Goal: Navigation & Orientation: Find specific page/section

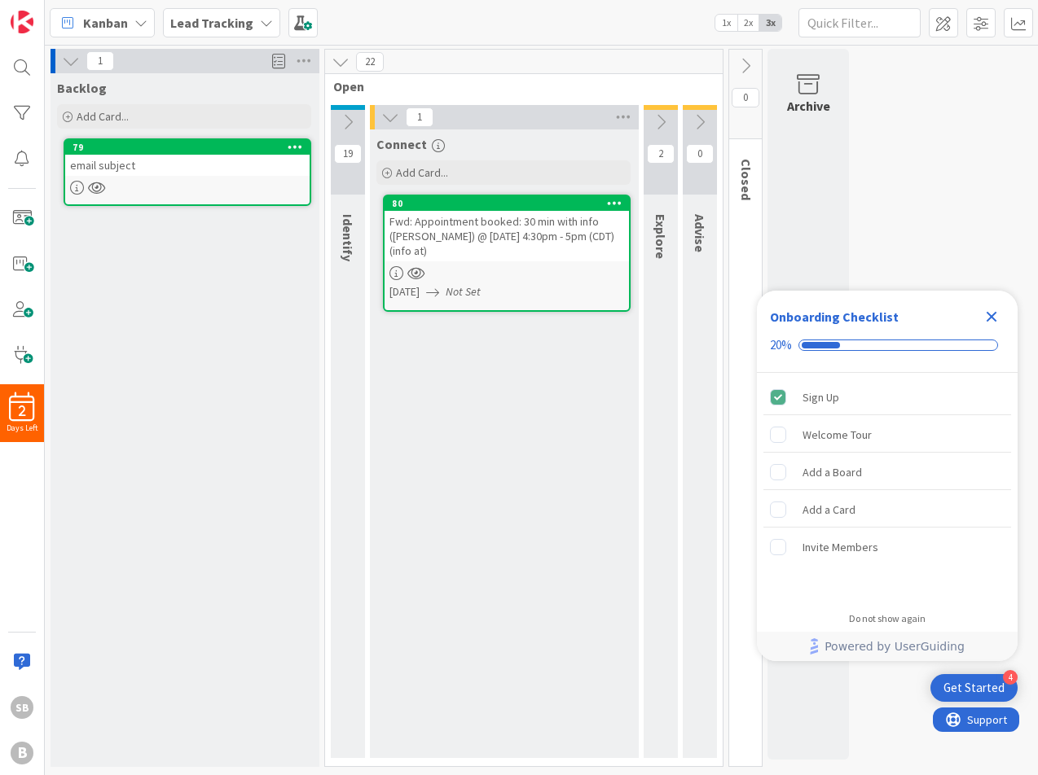
click at [617, 204] on icon at bounding box center [614, 202] width 15 height 11
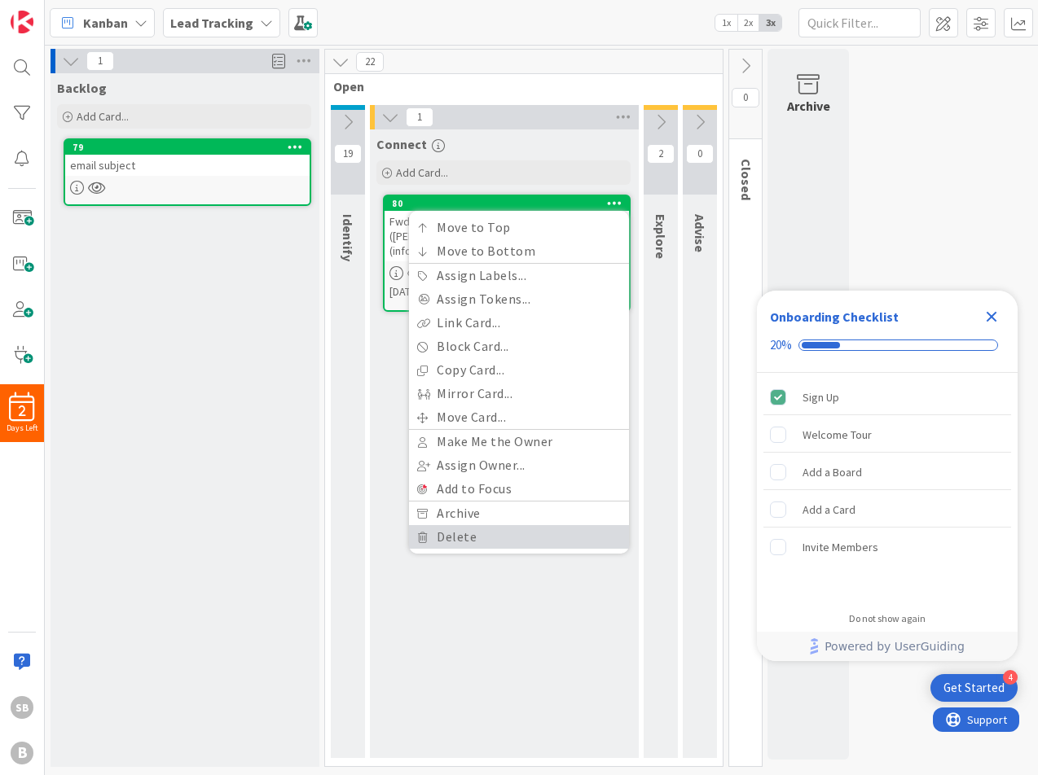
click at [544, 534] on link "Delete" at bounding box center [519, 537] width 220 height 24
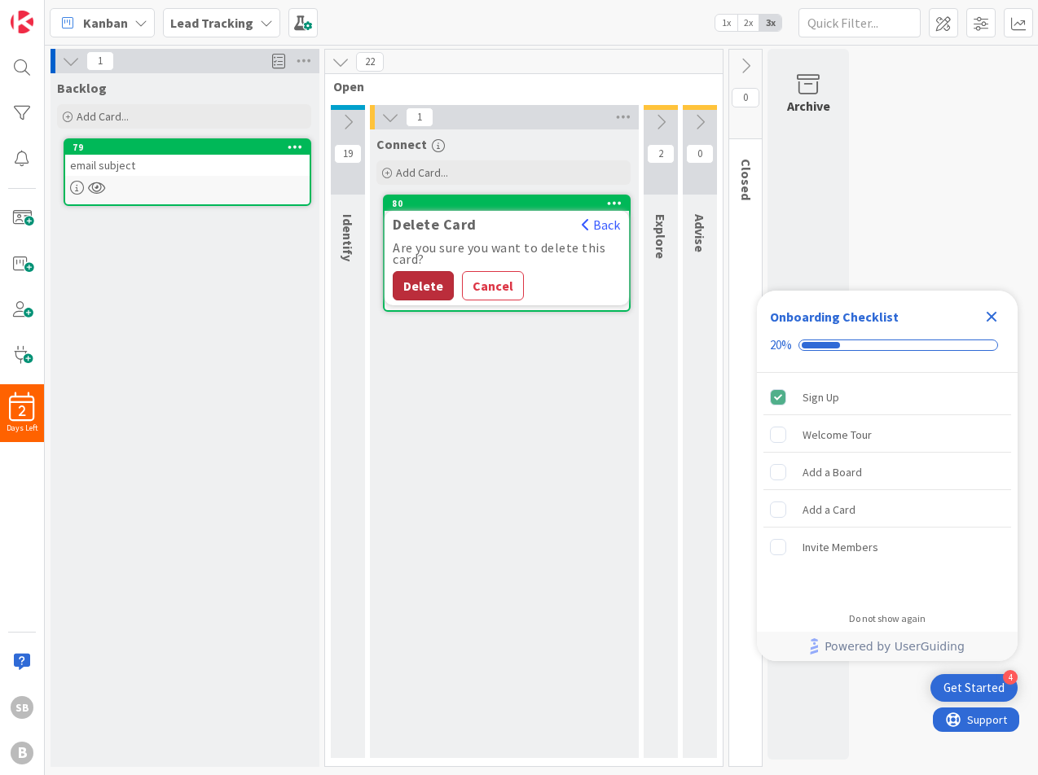
click at [416, 294] on button "Delete" at bounding box center [423, 285] width 61 height 29
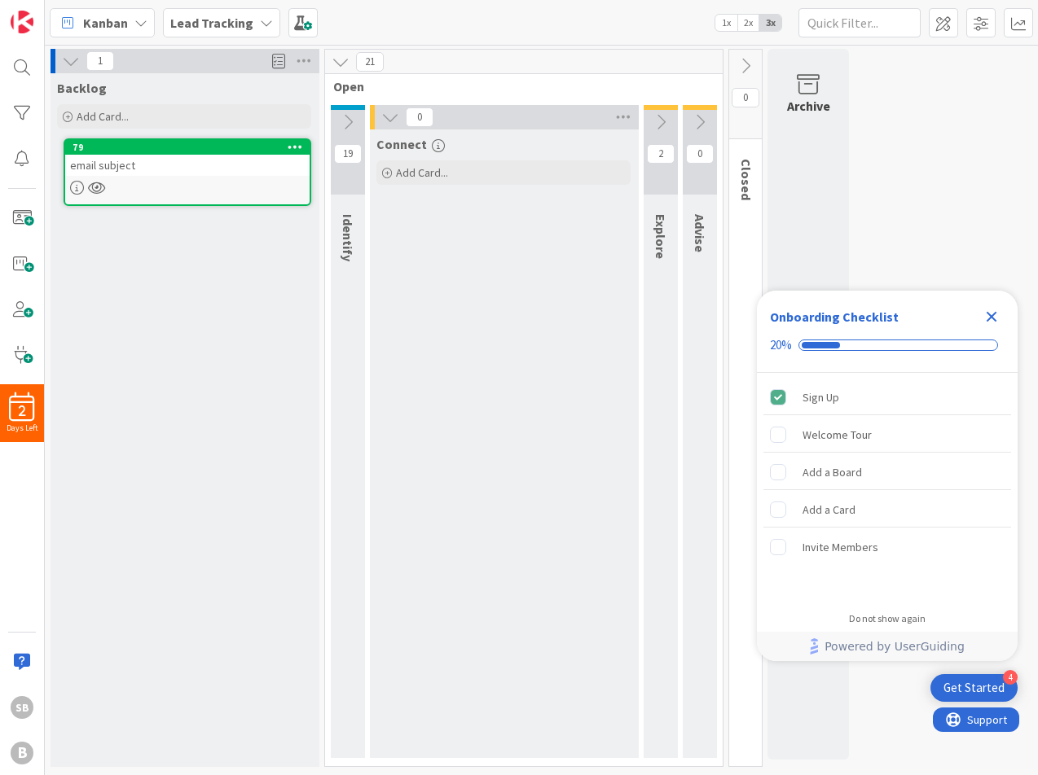
click at [292, 150] on icon at bounding box center [295, 146] width 15 height 11
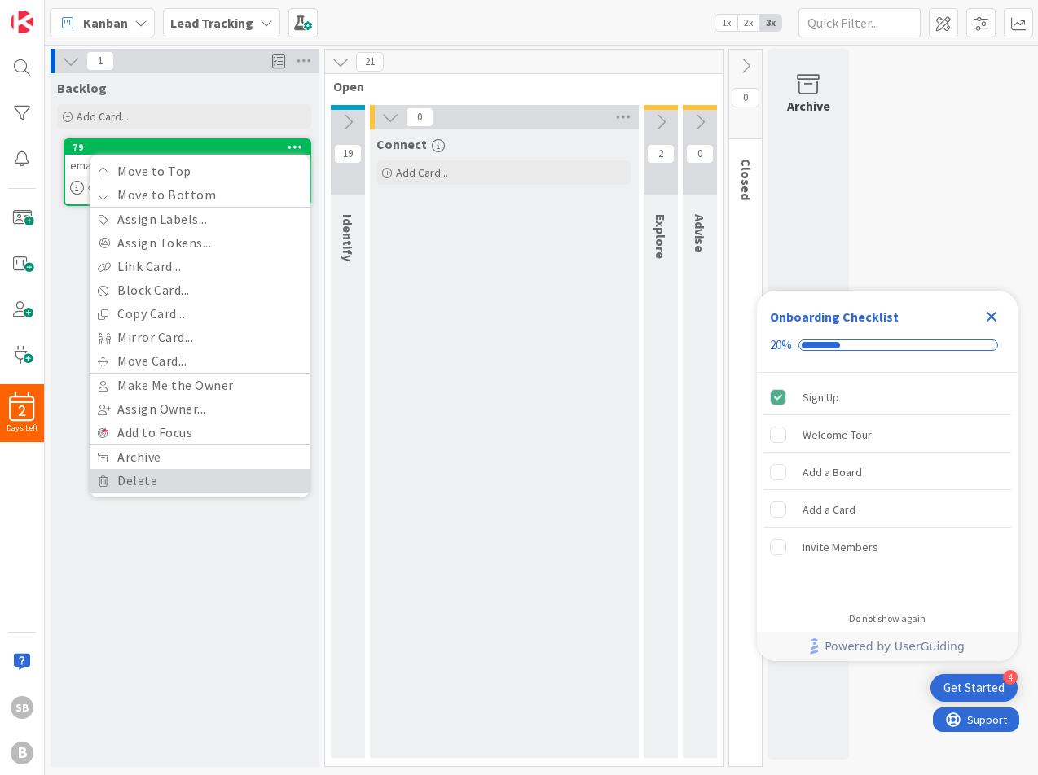
click at [248, 477] on link "Delete" at bounding box center [200, 481] width 220 height 24
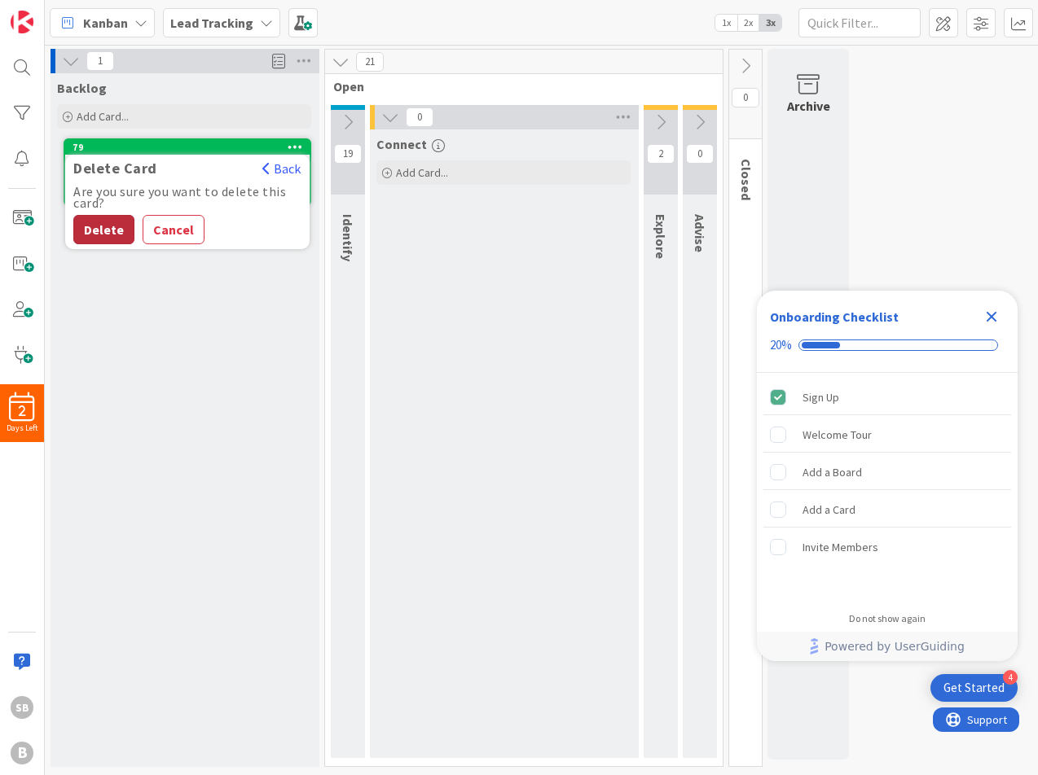
click at [115, 237] on button "Delete" at bounding box center [103, 229] width 61 height 29
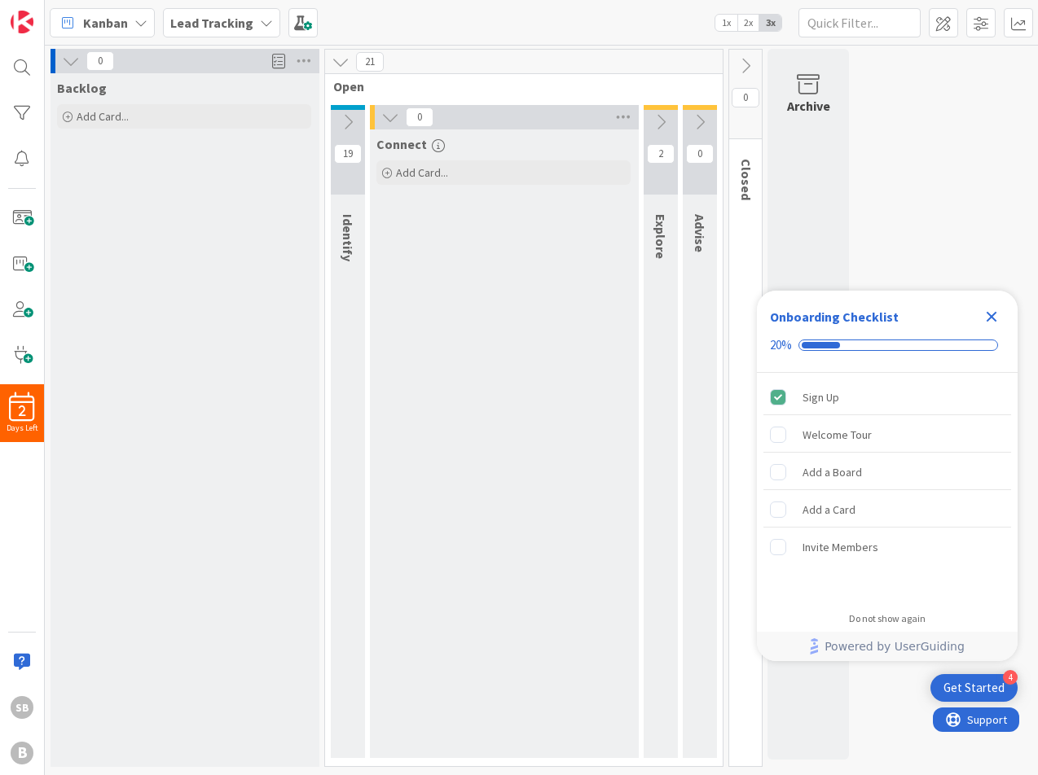
click at [70, 61] on icon at bounding box center [71, 61] width 18 height 18
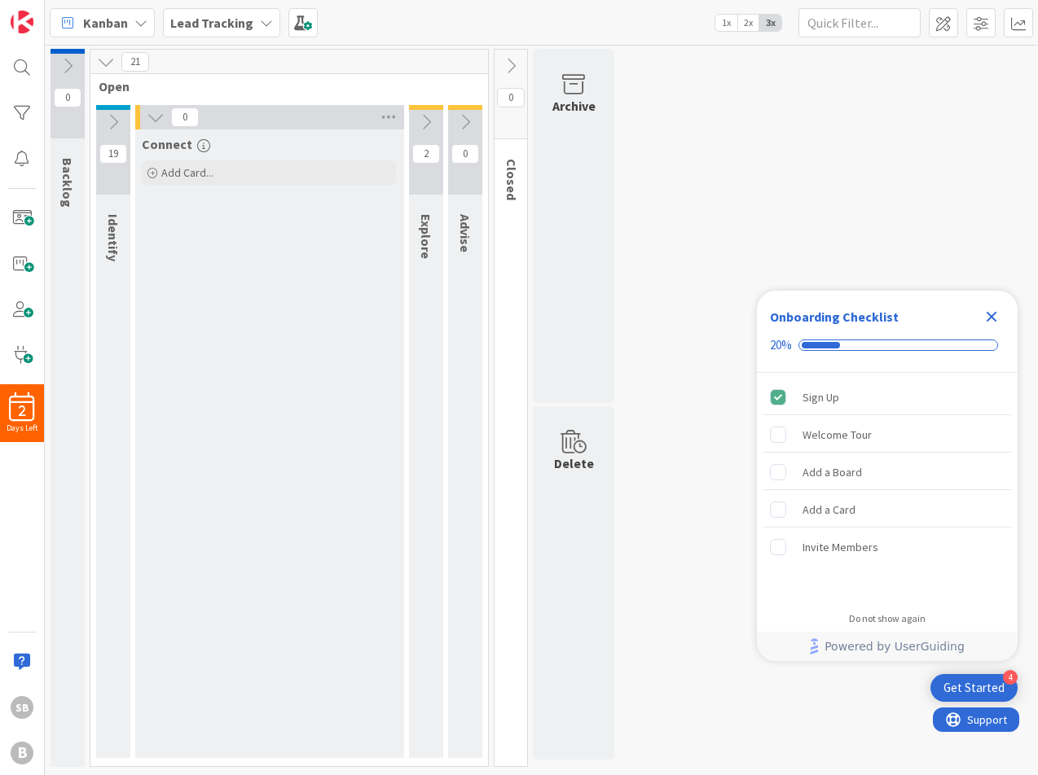
click at [996, 319] on icon "Close Checklist" at bounding box center [992, 317] width 20 height 20
click at [936, 231] on div "0 Backlog 21 Open 19 Identify 0 Connect Add Card... 2 Explore 0 Advise 0 Closed…" at bounding box center [541, 412] width 986 height 727
click at [417, 17] on div "Kanban Lead Tracking 1x 2x 3x" at bounding box center [541, 22] width 993 height 45
click at [210, 26] on b "Lead Tracking" at bounding box center [211, 23] width 83 height 16
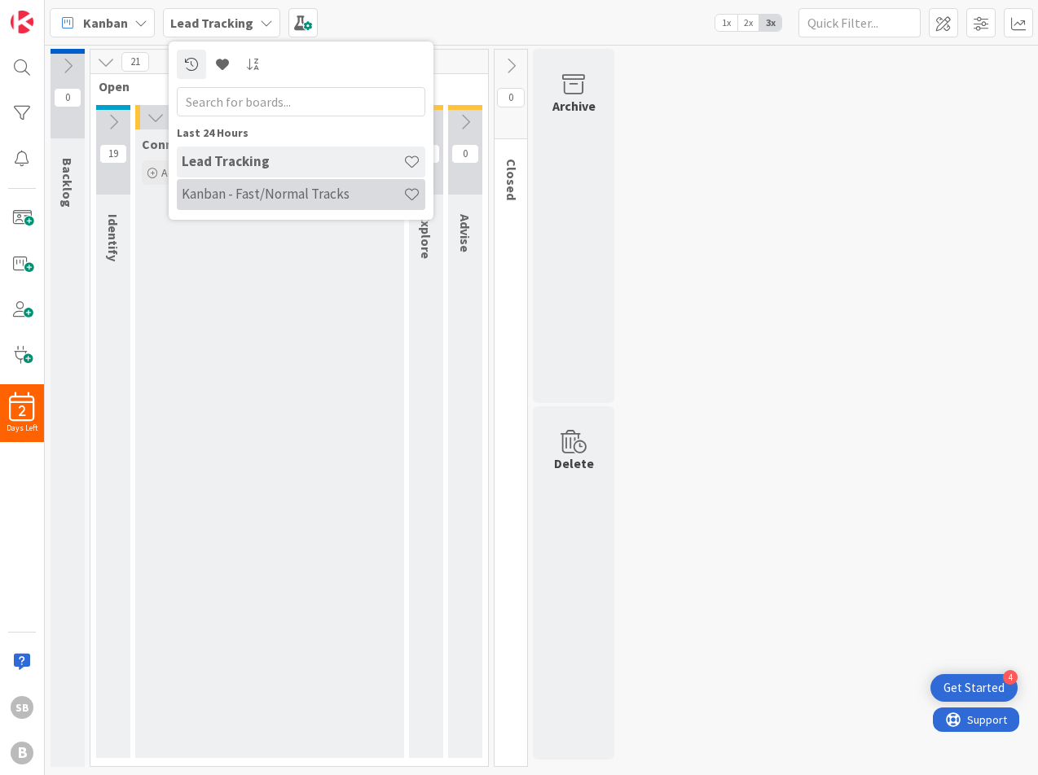
click at [260, 187] on h4 "Kanban - Fast/Normal Tracks" at bounding box center [293, 194] width 222 height 16
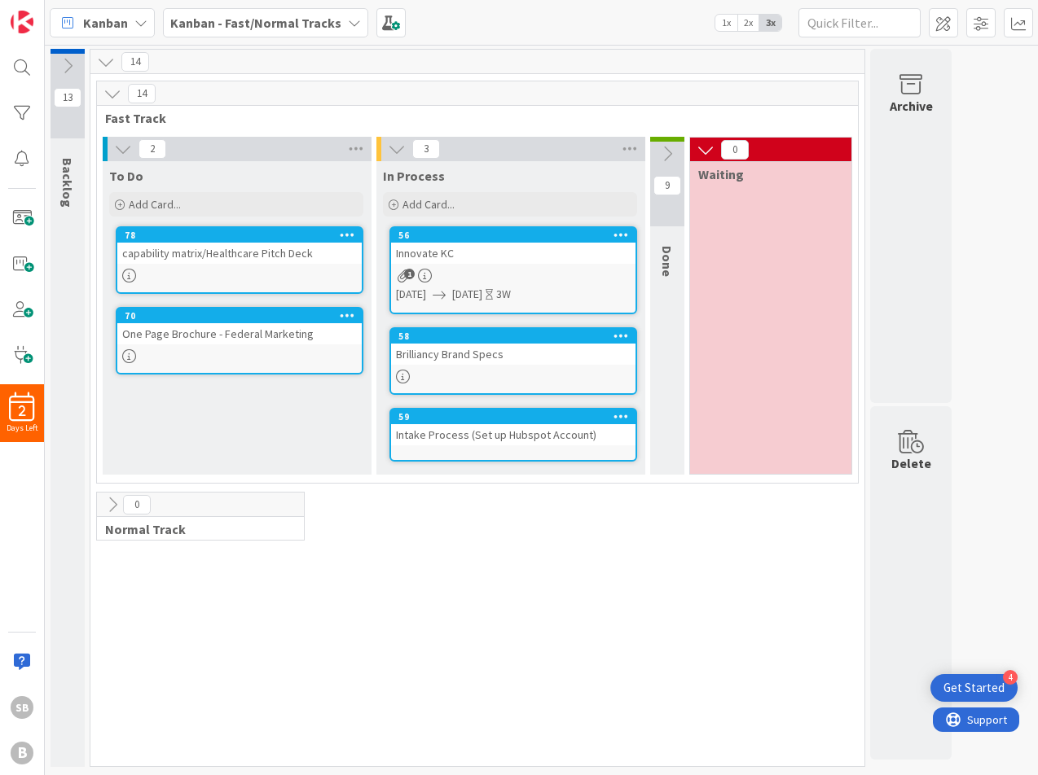
click at [230, 270] on div at bounding box center [239, 276] width 244 height 14
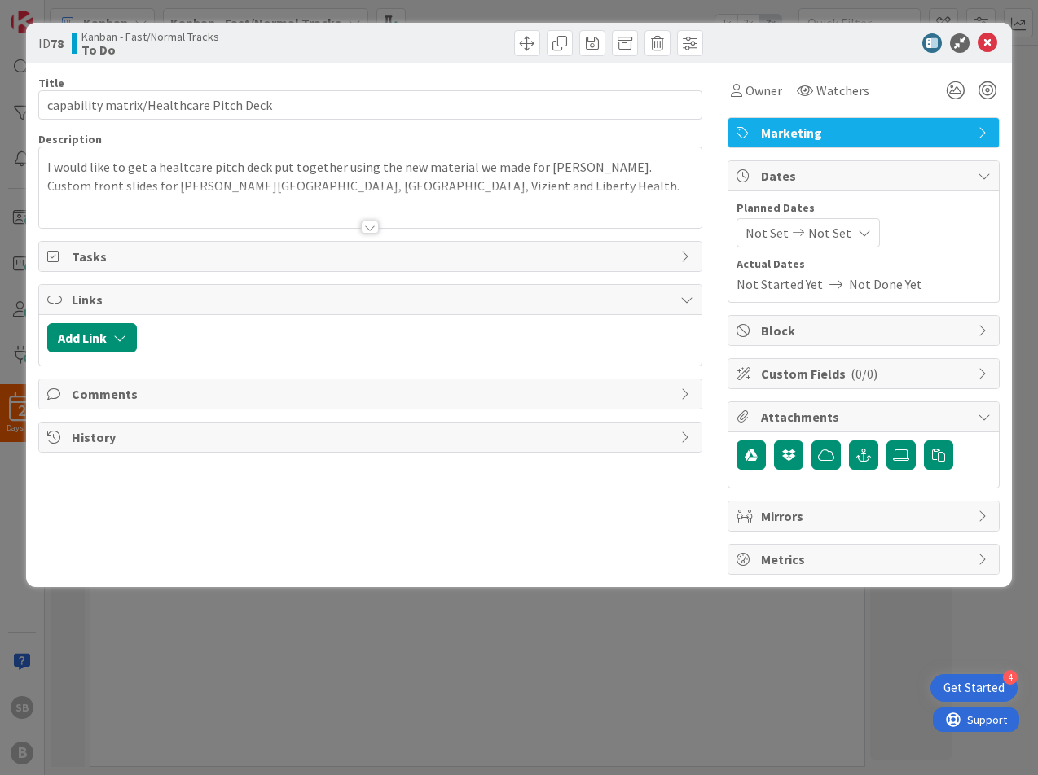
click at [380, 231] on div "Title 39 / 128 capability matrix/Healthcare Pitch Deck Description I would like…" at bounding box center [370, 320] width 664 height 512
click at [369, 228] on div at bounding box center [370, 227] width 18 height 13
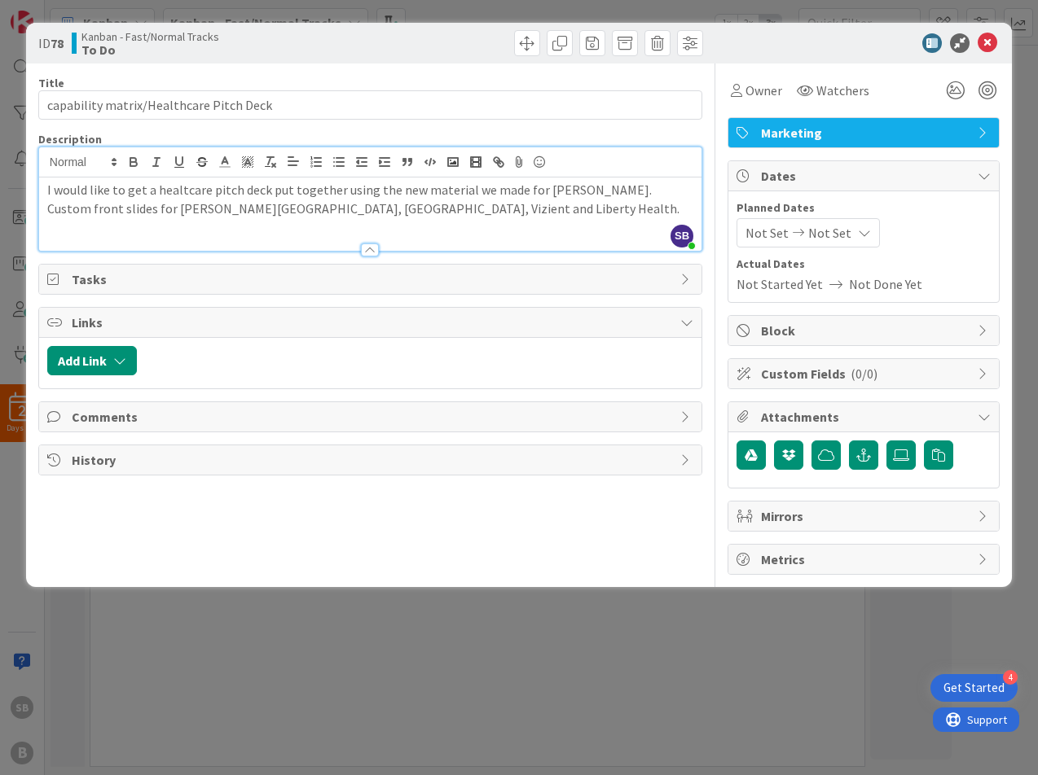
click at [431, 206] on p "I would like to get a healtcare pitch deck put together using the new material …" at bounding box center [370, 199] width 646 height 37
click at [591, 187] on p "I would like to get a healthcare pitch deck put together using the new material…" at bounding box center [370, 208] width 646 height 55
click at [451, 208] on p "I would like to get a healthcare pitch deck put together using the new material…" at bounding box center [370, 208] width 646 height 55
click at [765, 27] on div "ID 78 Kanban - Fast/Normal Tracks To Do" at bounding box center [519, 43] width 986 height 41
click at [478, 222] on div "I would like to get a healthcare pitch deck put together using the new material…" at bounding box center [370, 215] width 662 height 75
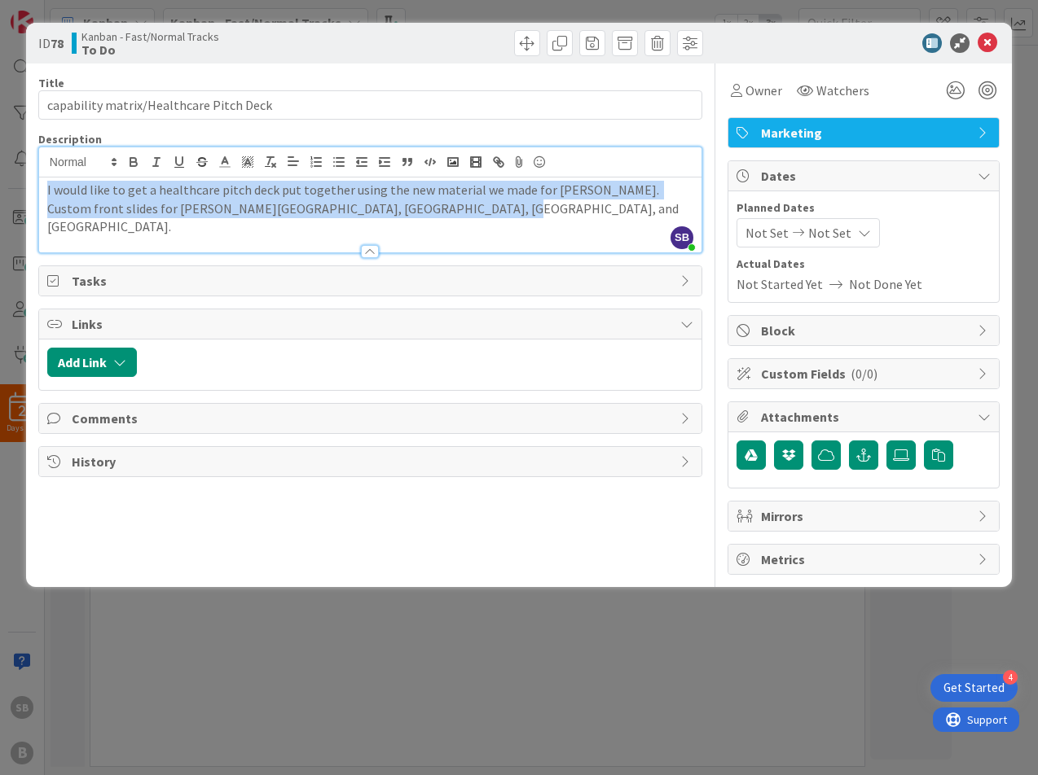
drag, startPoint x: 478, startPoint y: 222, endPoint x: 30, endPoint y: 177, distance: 450.3
click at [30, 177] on div "ID 78 Kanban - Fast/Normal Tracks To Do Title 39 / 128 capability matrix/Health…" at bounding box center [519, 305] width 986 height 565
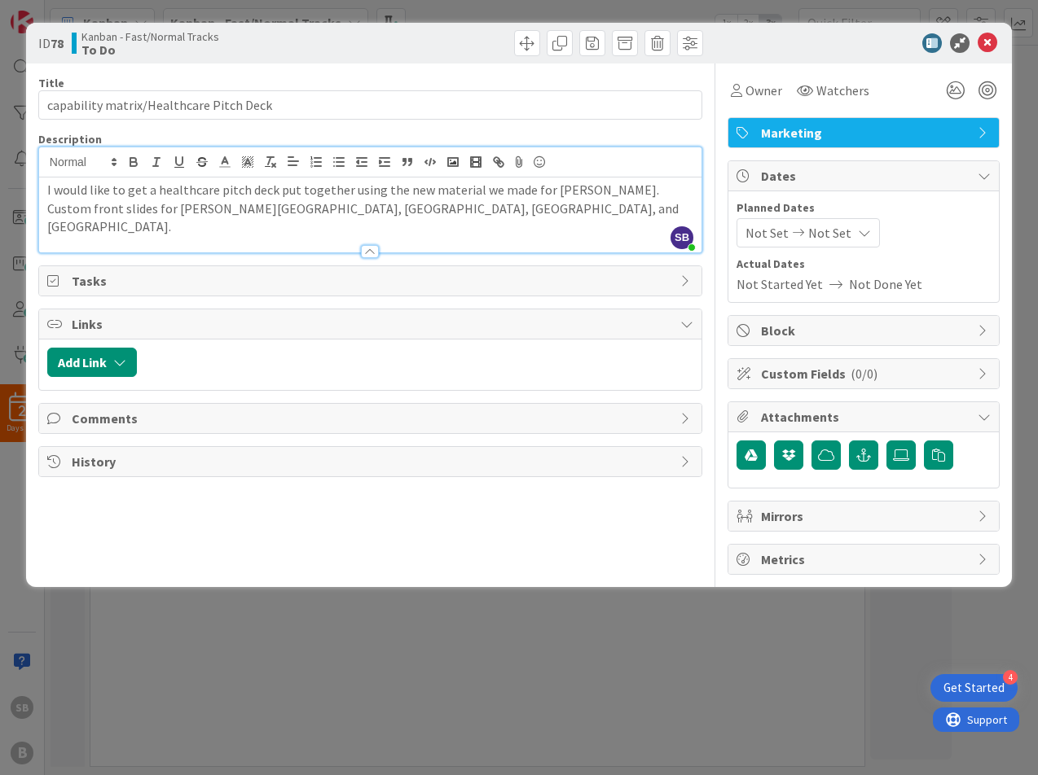
click at [829, 51] on div at bounding box center [855, 43] width 288 height 20
click at [533, 525] on div "Title 39 / 128 capability matrix/Healthcare Pitch Deck Description SB [PERSON_N…" at bounding box center [370, 320] width 664 height 512
click at [997, 37] on div at bounding box center [855, 43] width 288 height 20
click at [988, 45] on icon at bounding box center [987, 43] width 20 height 20
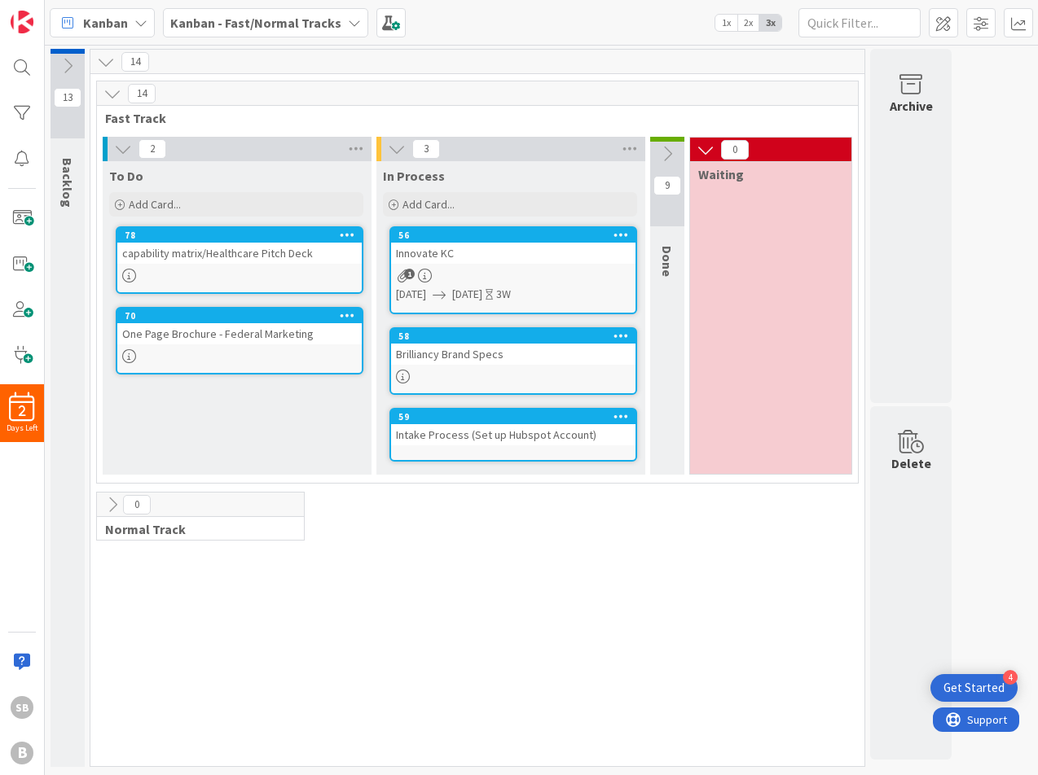
click at [512, 253] on div "Innovate KC" at bounding box center [513, 253] width 244 height 21
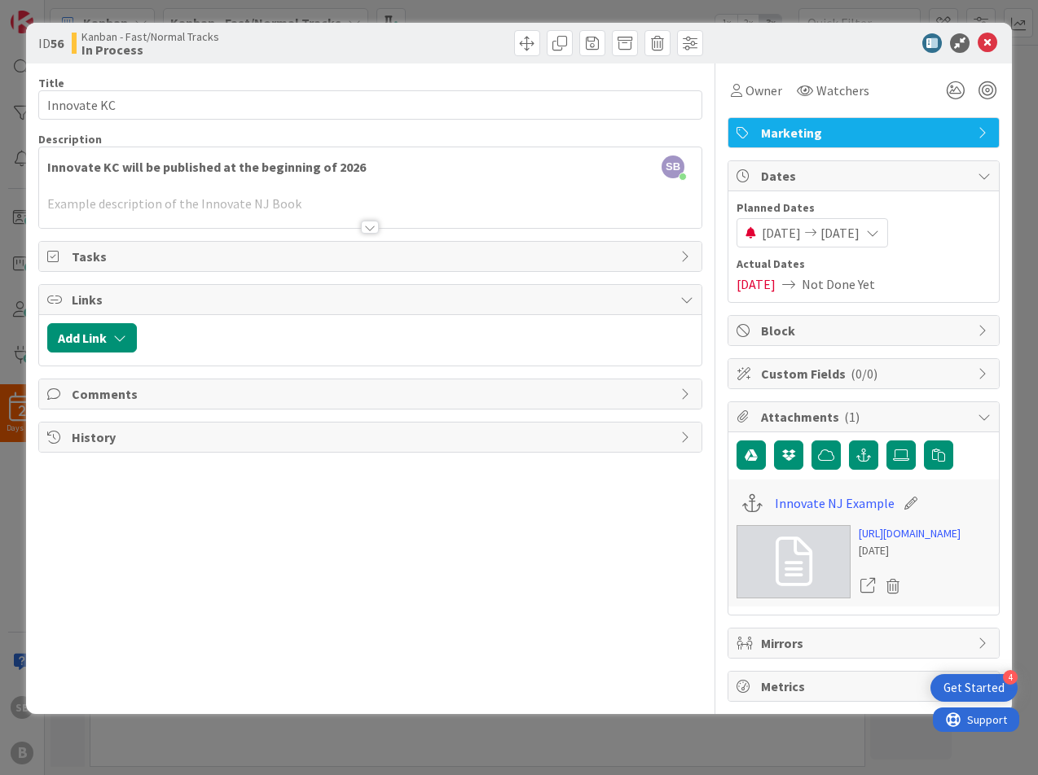
scroll to position [39, 0]
click at [366, 221] on div at bounding box center [370, 227] width 18 height 13
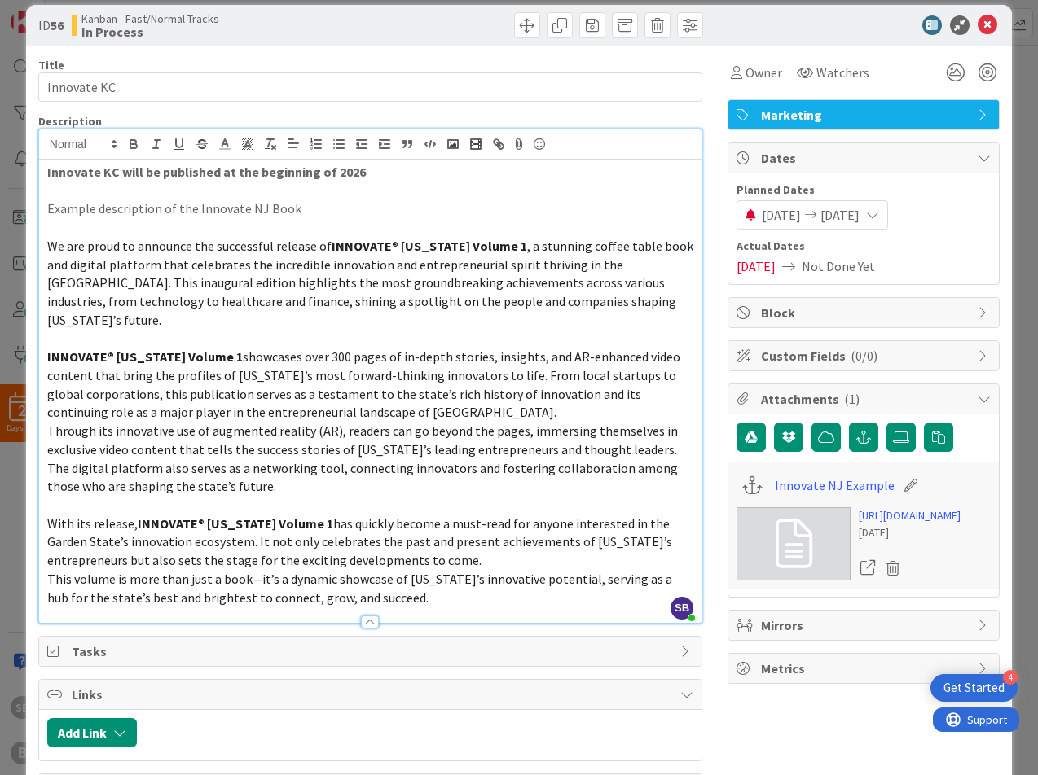
scroll to position [0, 0]
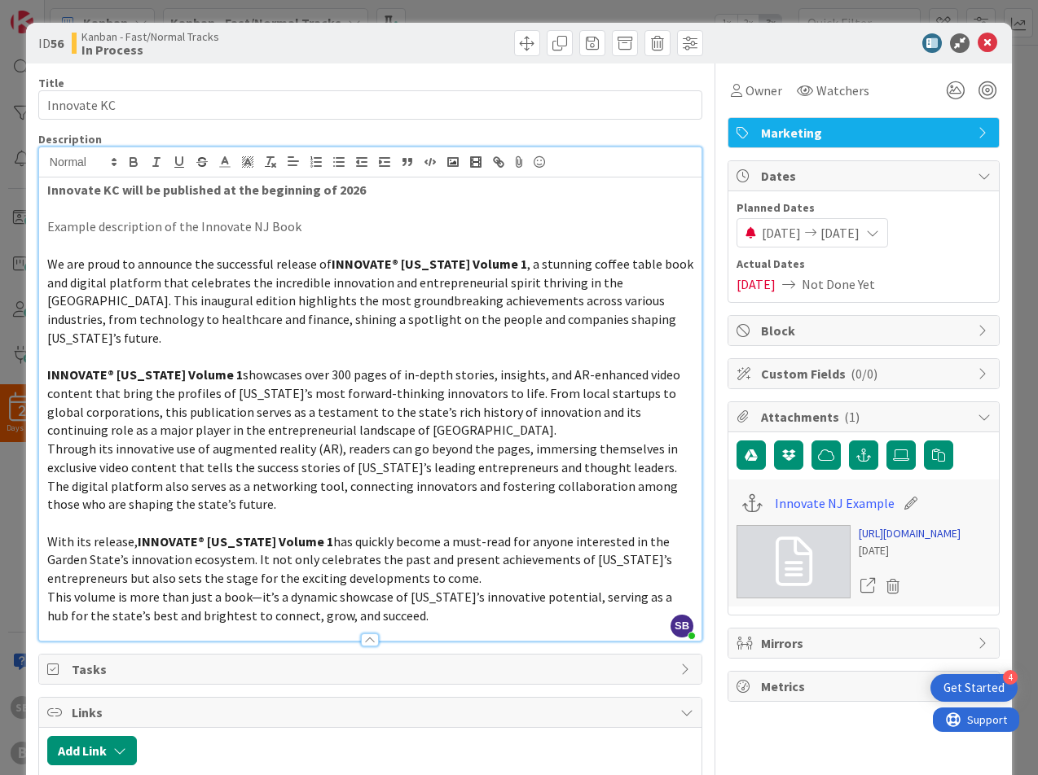
click at [923, 543] on link "[URL][DOMAIN_NAME]" at bounding box center [910, 533] width 102 height 17
click at [995, 37] on icon at bounding box center [987, 43] width 20 height 20
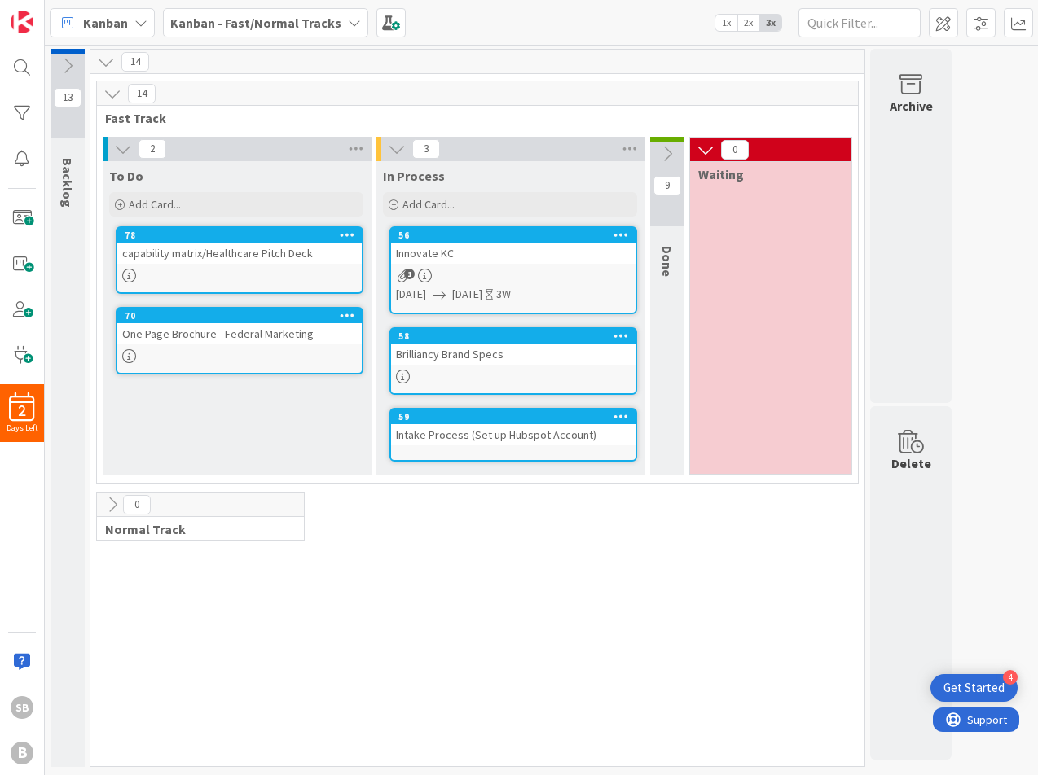
click at [404, 276] on span "1" at bounding box center [409, 274] width 11 height 11
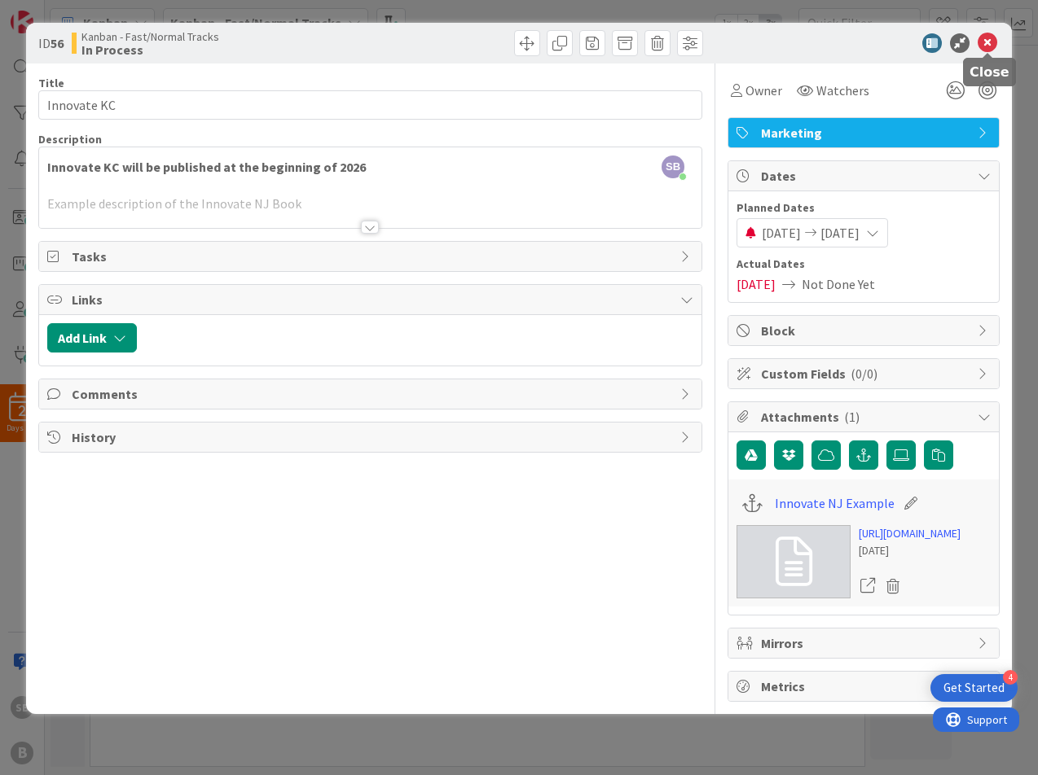
click at [991, 42] on icon at bounding box center [987, 43] width 20 height 20
